Goal: Contribute content

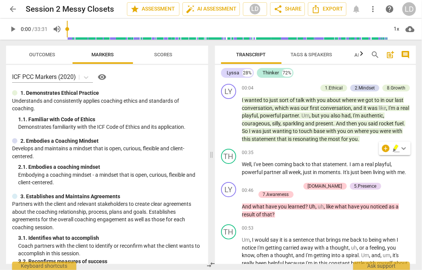
scroll to position [673, 0]
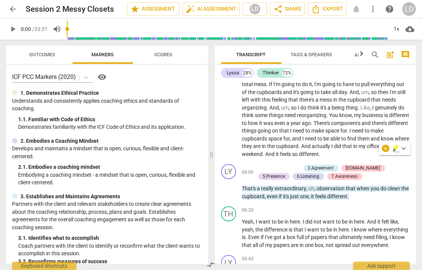
click at [15, 7] on span "arrow_back" at bounding box center [12, 9] width 9 height 9
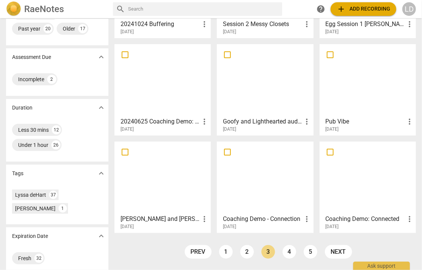
scroll to position [109, 0]
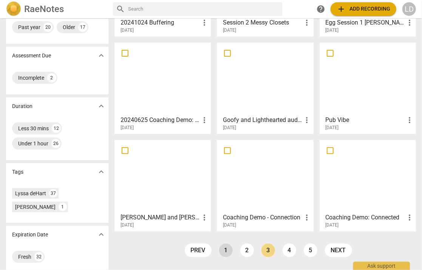
click at [225, 248] on link "1" at bounding box center [226, 251] width 14 height 14
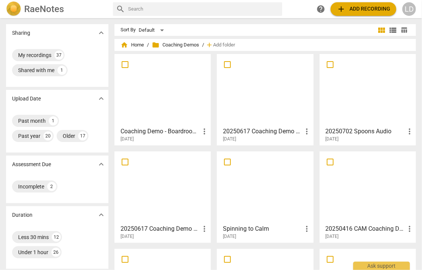
click at [182, 124] on div "Coaching Demo - Boardroom ICFSFL more_vert [DATE]" at bounding box center [163, 133] width 92 height 19
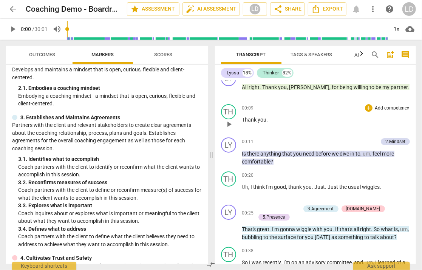
scroll to position [11, 0]
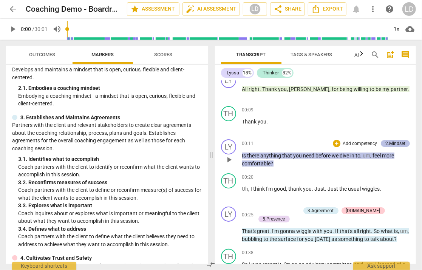
click at [397, 147] on div "2.Mindset" at bounding box center [396, 143] width 20 height 7
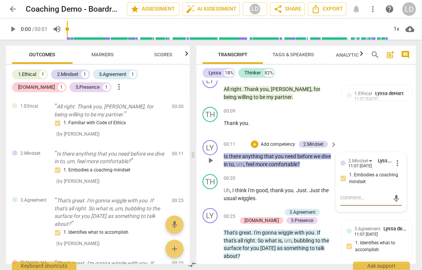
paste textarea "ements of this Competency may be demonstrated within a coaching conversation. T…"
type textarea "ements of this Competency may be demonstrated within a coaching conversation. T…"
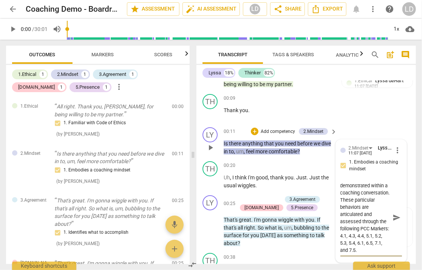
type textarea "ements of this Competency may be demonstrated within a coaching conversation. T…"
click at [393, 222] on span "send" at bounding box center [397, 218] width 8 height 8
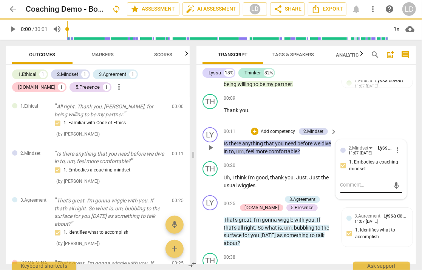
scroll to position [0, 0]
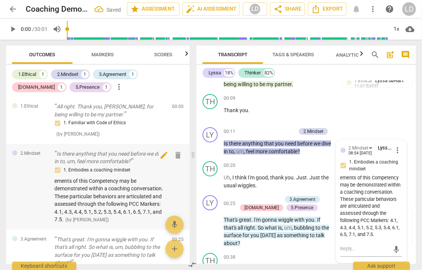
click at [160, 160] on span "edit" at bounding box center [164, 155] width 9 height 9
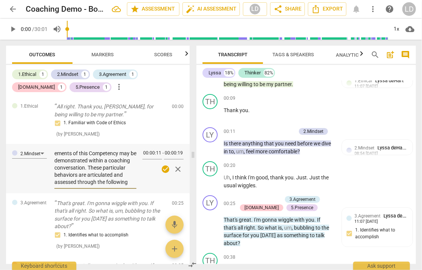
type textarea "Tements of this Competency may be demonstrated within a coaching conversation. …"
type textarea "Thements of this Competency may be demonstrated within a coaching conversation.…"
type textarea "Theements of this Competency may be demonstrated within a coaching conversation…"
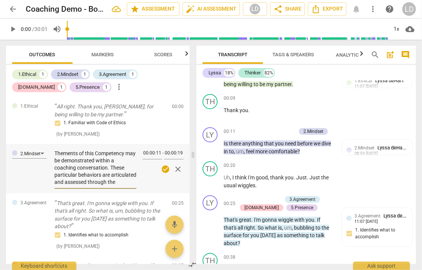
type textarea "Theements of this Competency may be demonstrated within a coaching conversation…"
type textarea "The ements of this Competency may be demonstrated within a coaching conversatio…"
type textarea "The eements of this Competency may be demonstrated within a coaching conversati…"
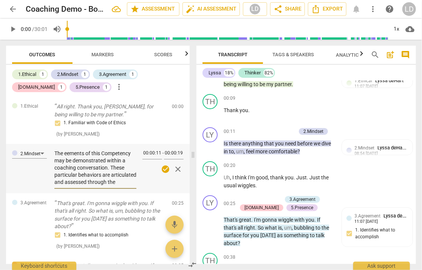
type textarea "The elements of this Competency may be demonstrated within a coaching conversat…"
click at [161, 174] on span "check_circle" at bounding box center [165, 169] width 9 height 9
